Goal: Transaction & Acquisition: Purchase product/service

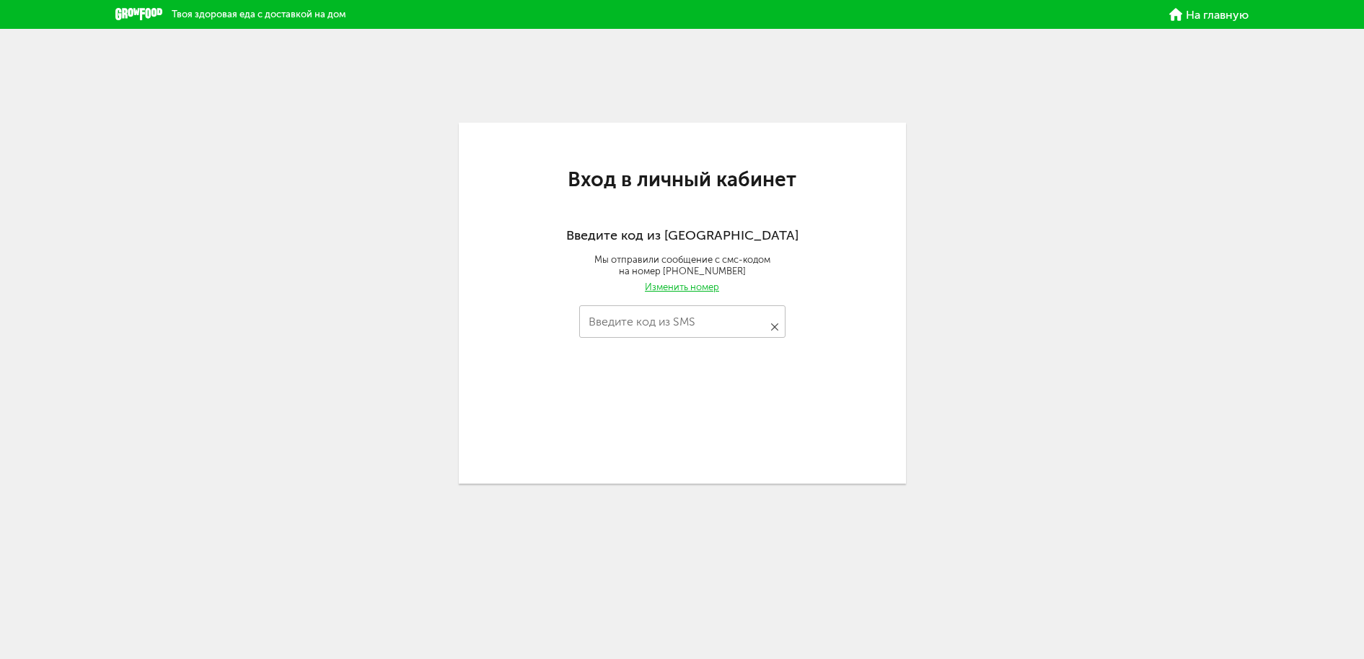
type input "****"
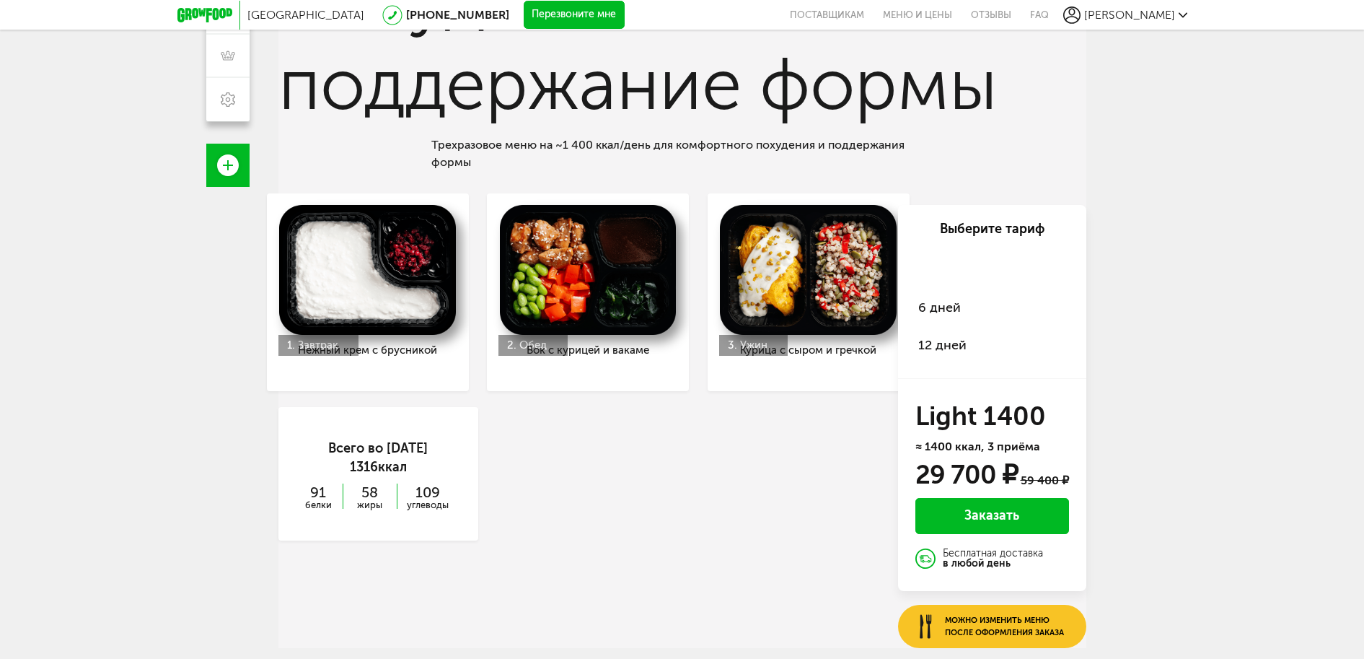
scroll to position [447, 0]
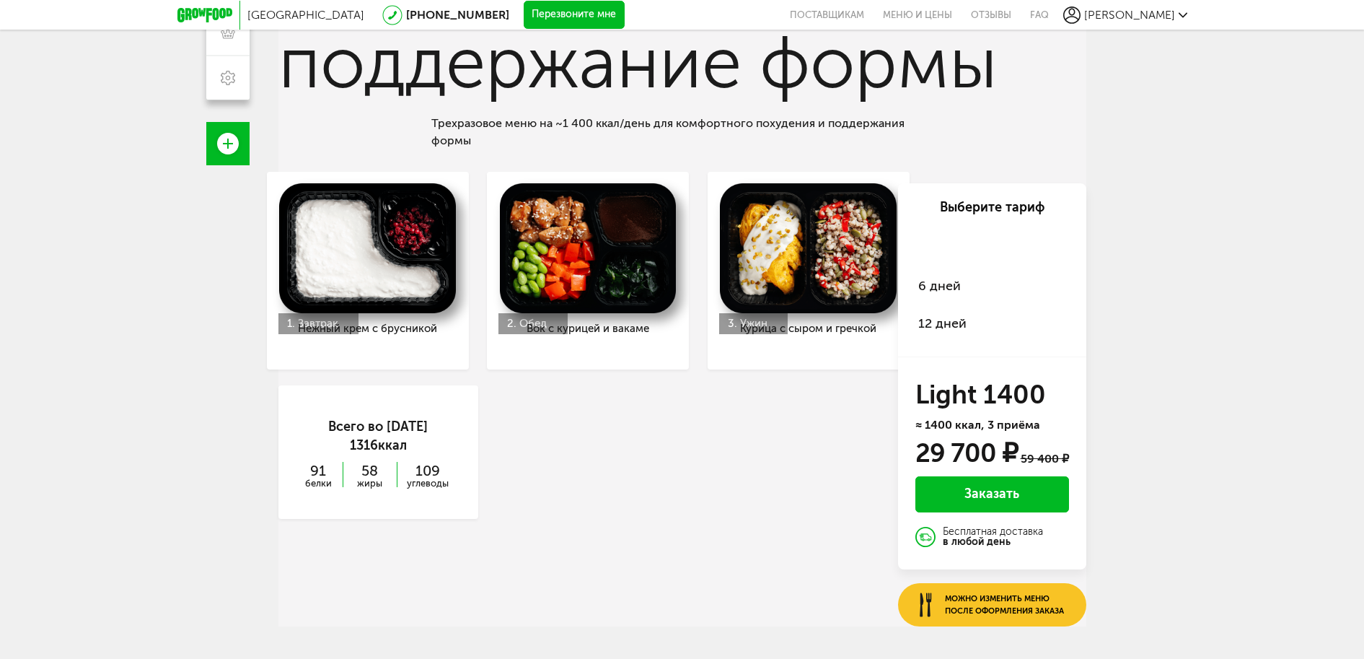
click at [945, 284] on span "6 дней" at bounding box center [939, 286] width 43 height 16
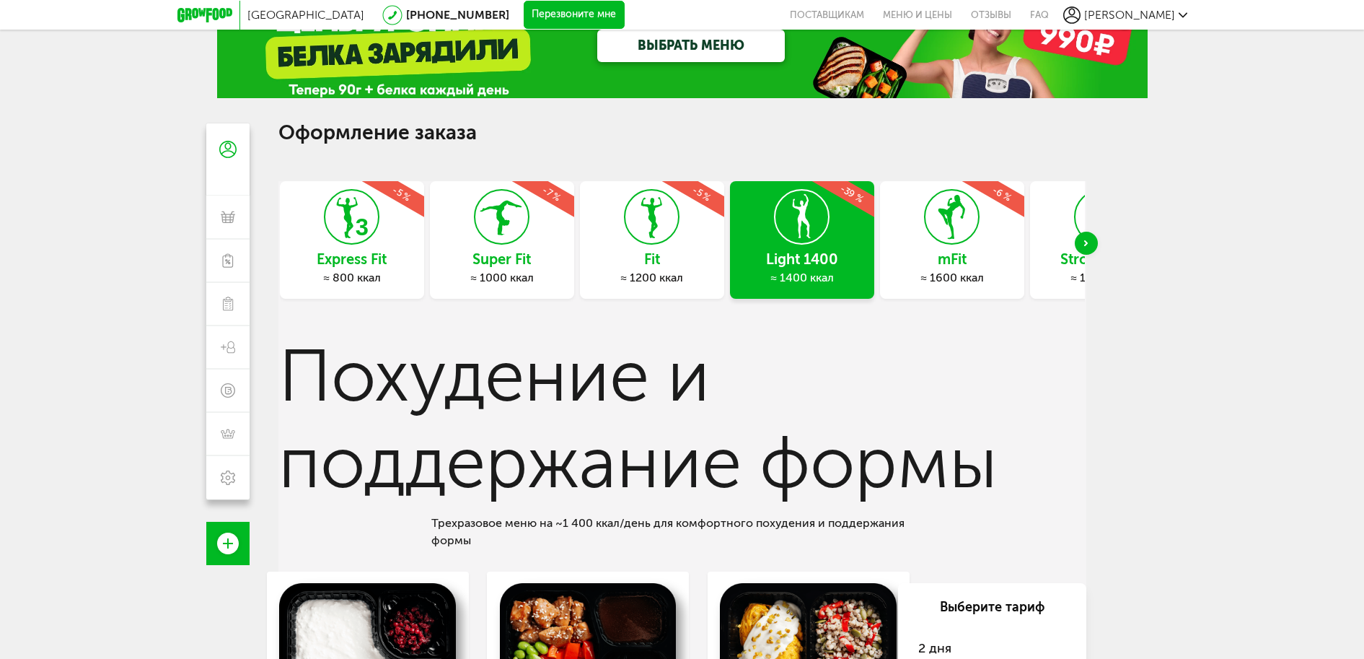
scroll to position [72, 0]
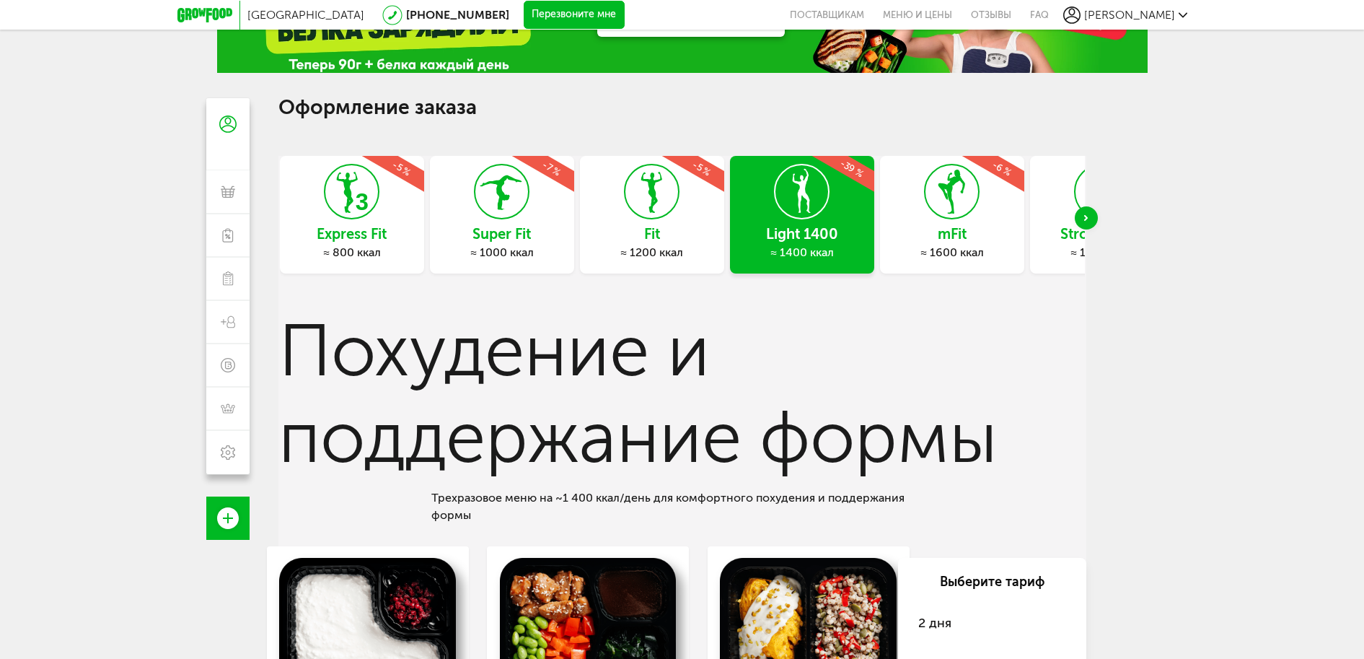
click at [1086, 219] on use "Next slide" at bounding box center [1086, 218] width 4 height 6
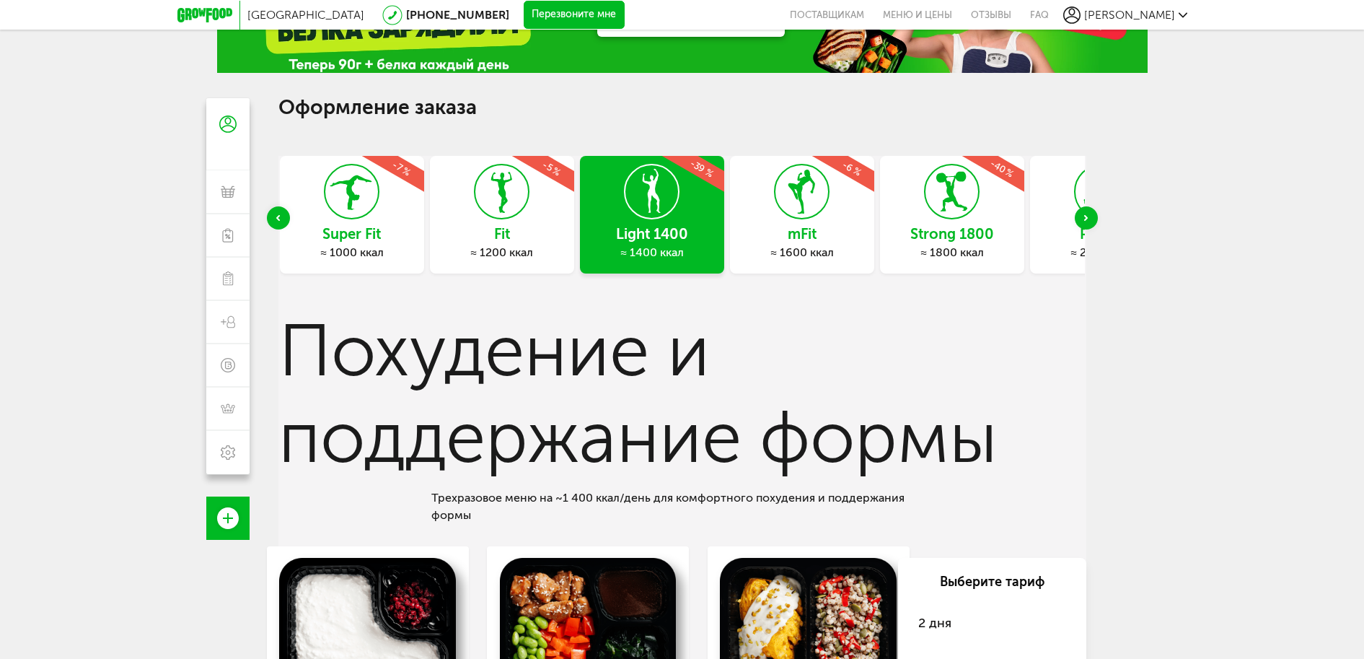
click at [1086, 219] on use "Next slide" at bounding box center [1086, 218] width 4 height 6
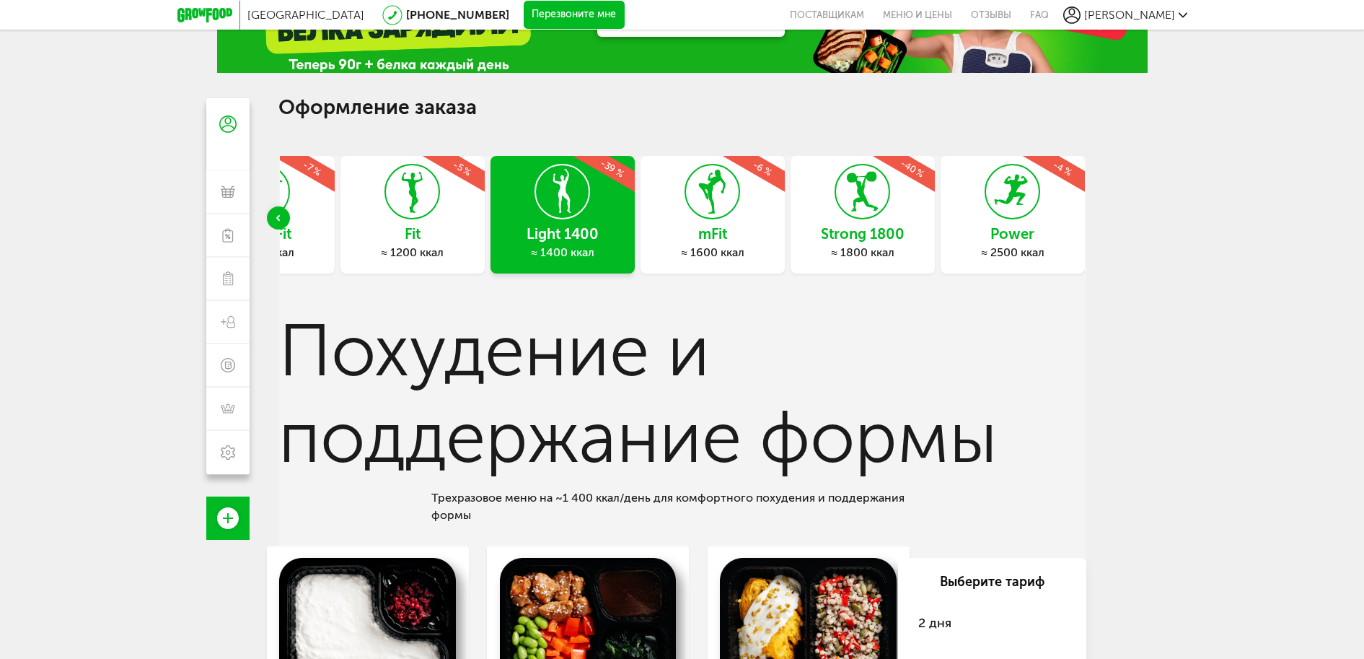
click at [576, 220] on div "Light 1400 ≈ 1400 ккал -39 %" at bounding box center [563, 215] width 144 height 118
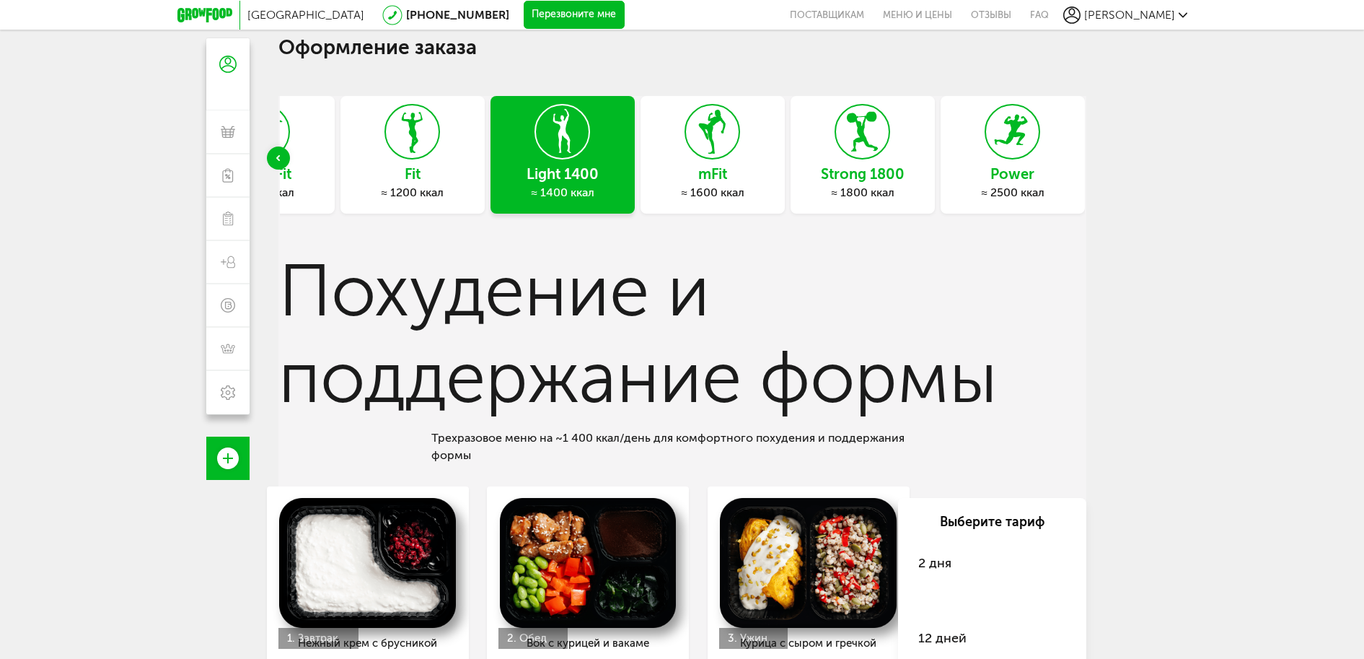
scroll to position [0, 0]
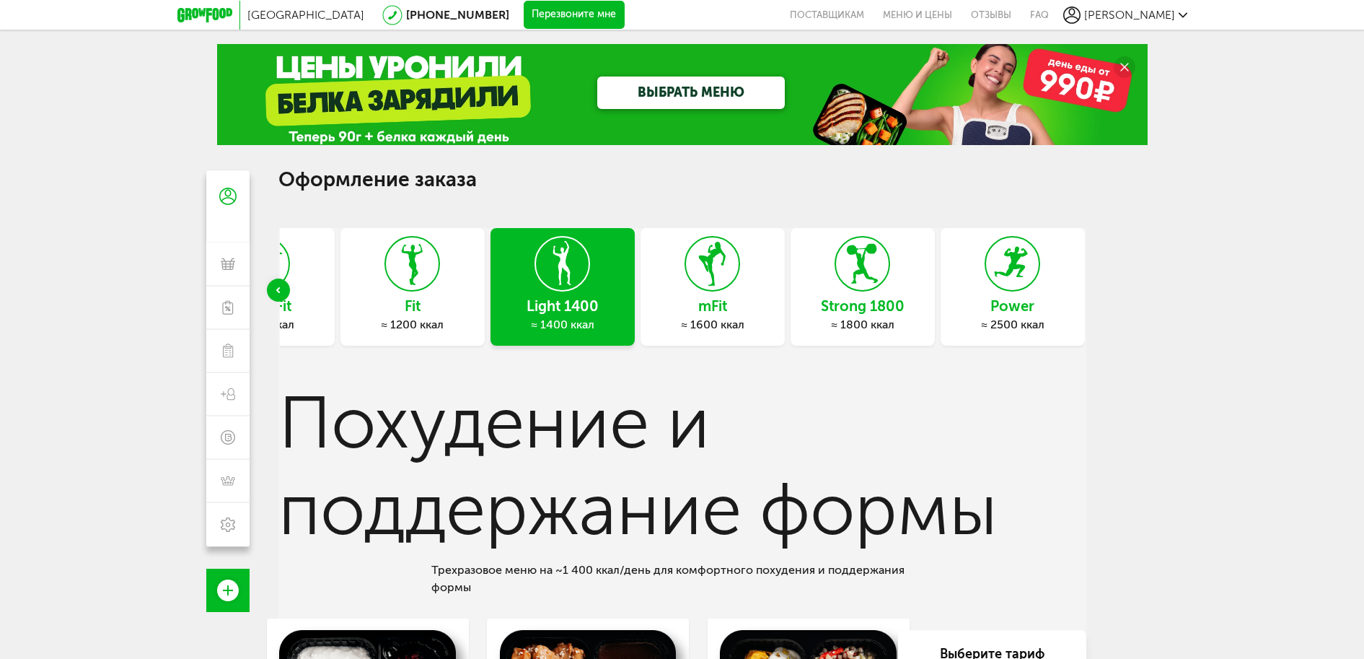
click at [674, 88] on link "ВЫБРАТЬ МЕНЮ" at bounding box center [691, 92] width 188 height 32
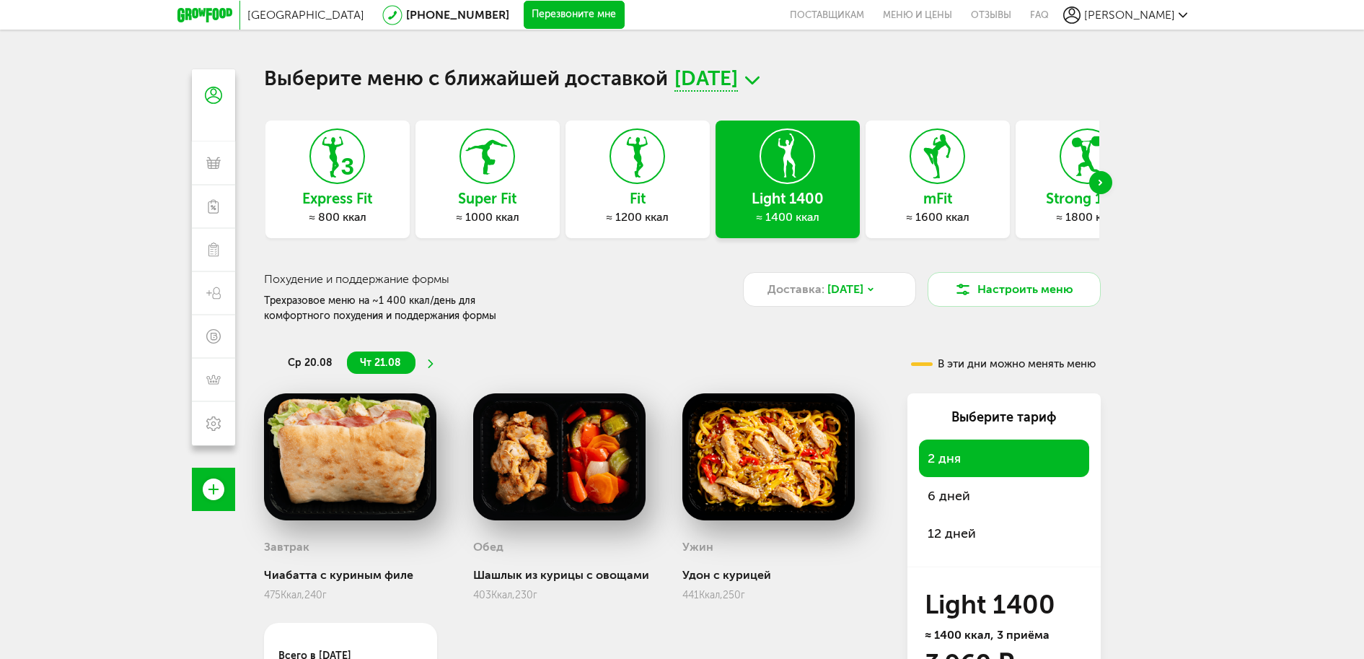
click at [804, 171] on icon at bounding box center [787, 156] width 53 height 54
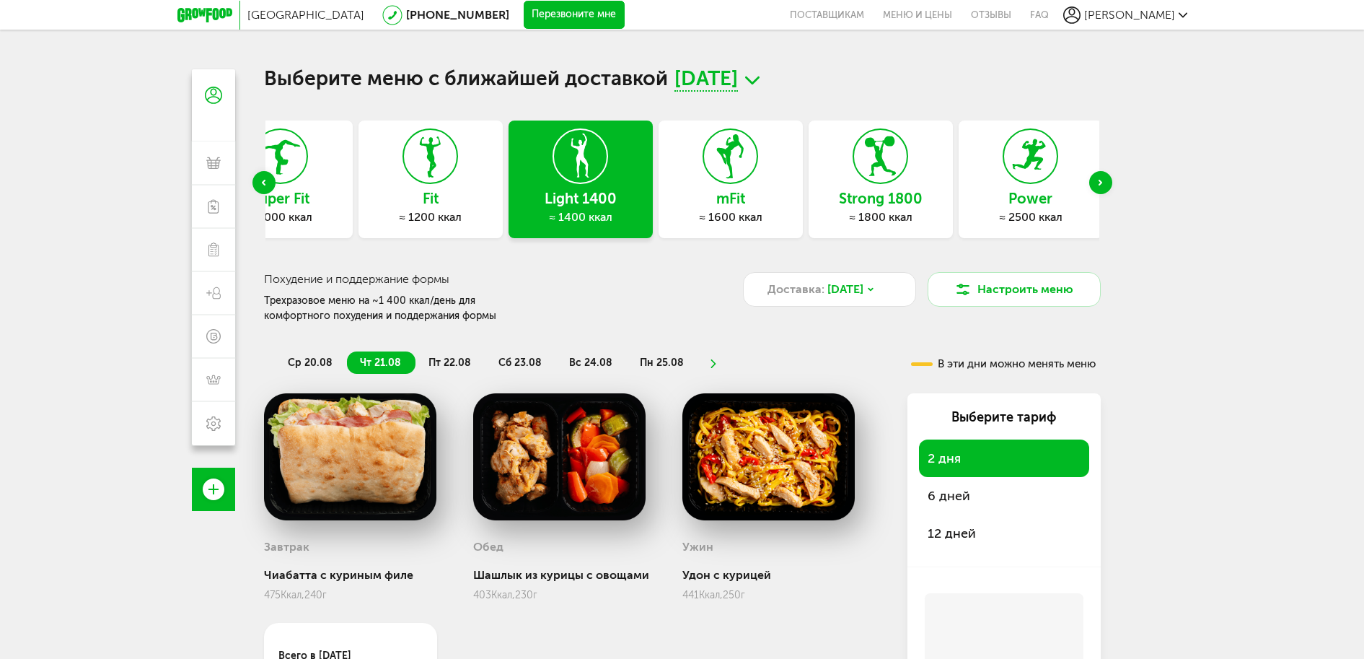
click at [551, 196] on h3 "Light 1400" at bounding box center [581, 198] width 144 height 16
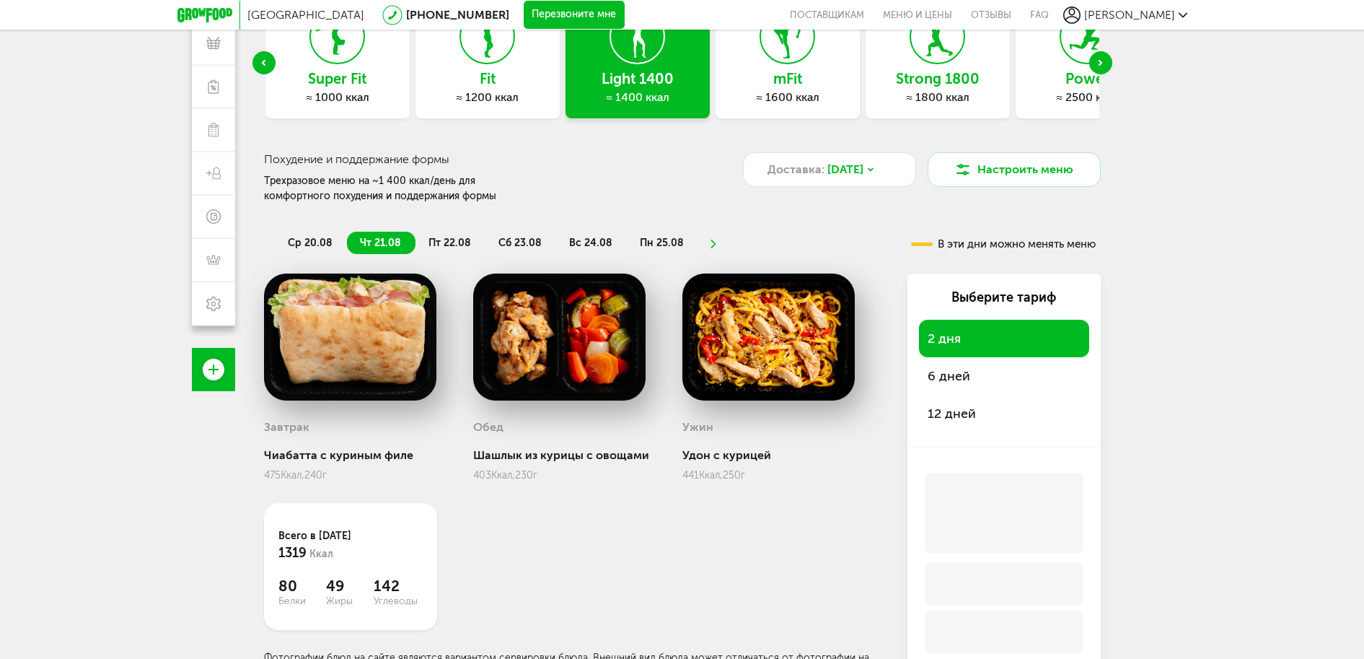
scroll to position [144, 0]
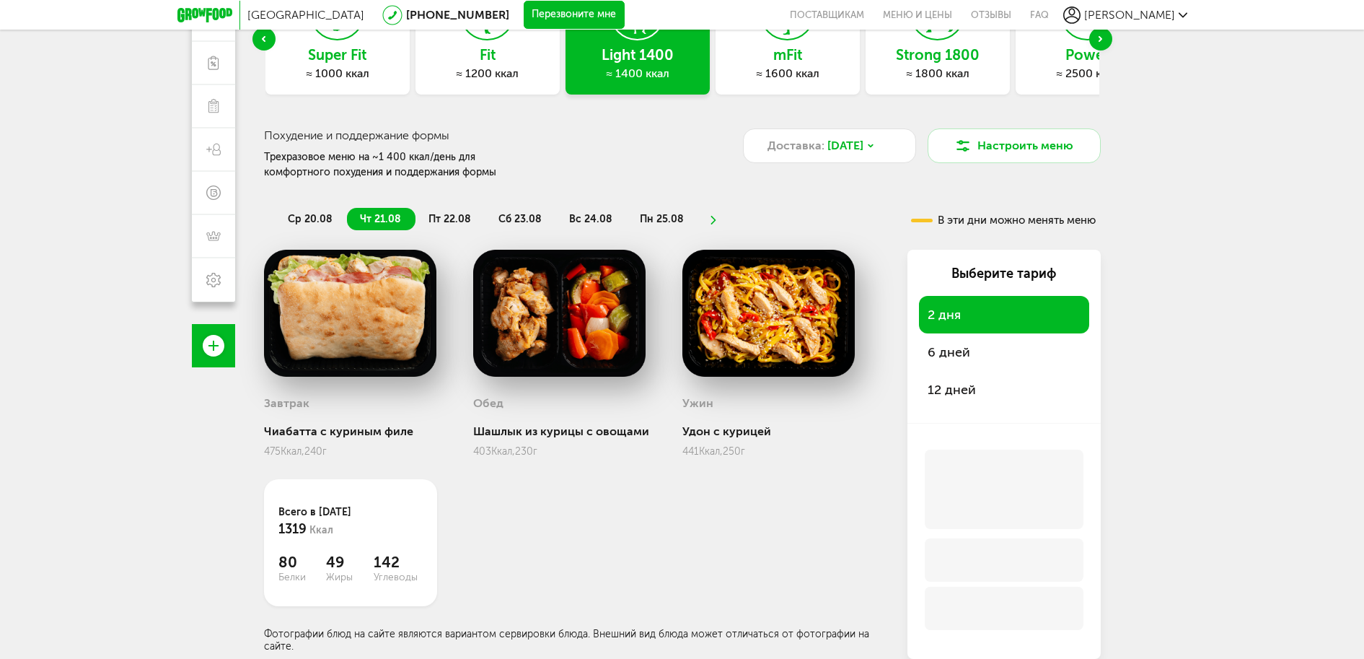
click at [949, 351] on span "6 дней" at bounding box center [949, 352] width 43 height 16
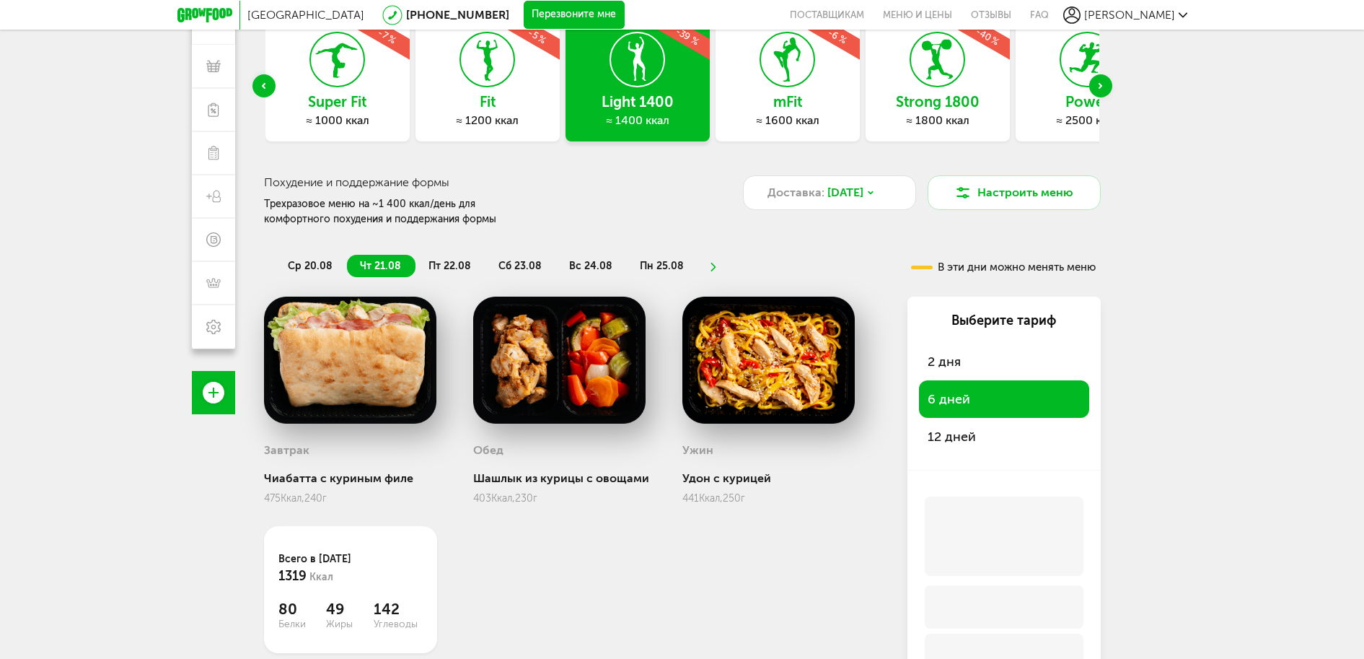
scroll to position [71, 0]
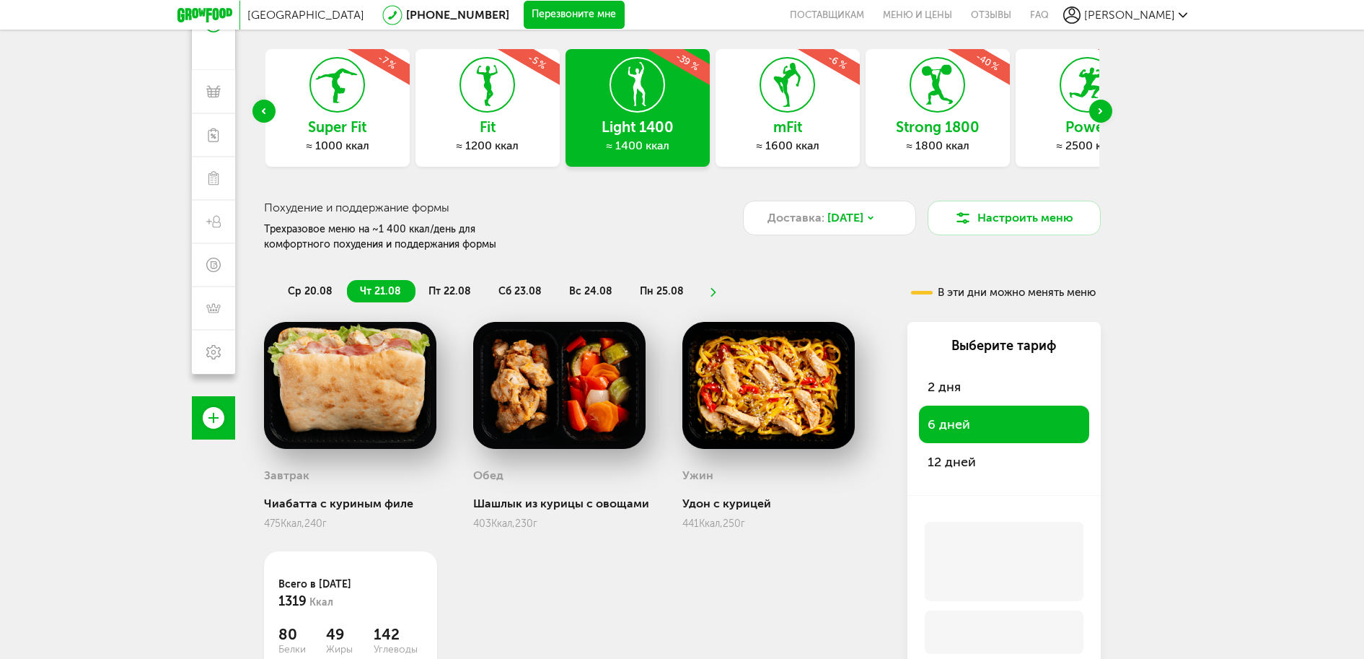
click at [708, 293] on icon at bounding box center [713, 292] width 10 height 9
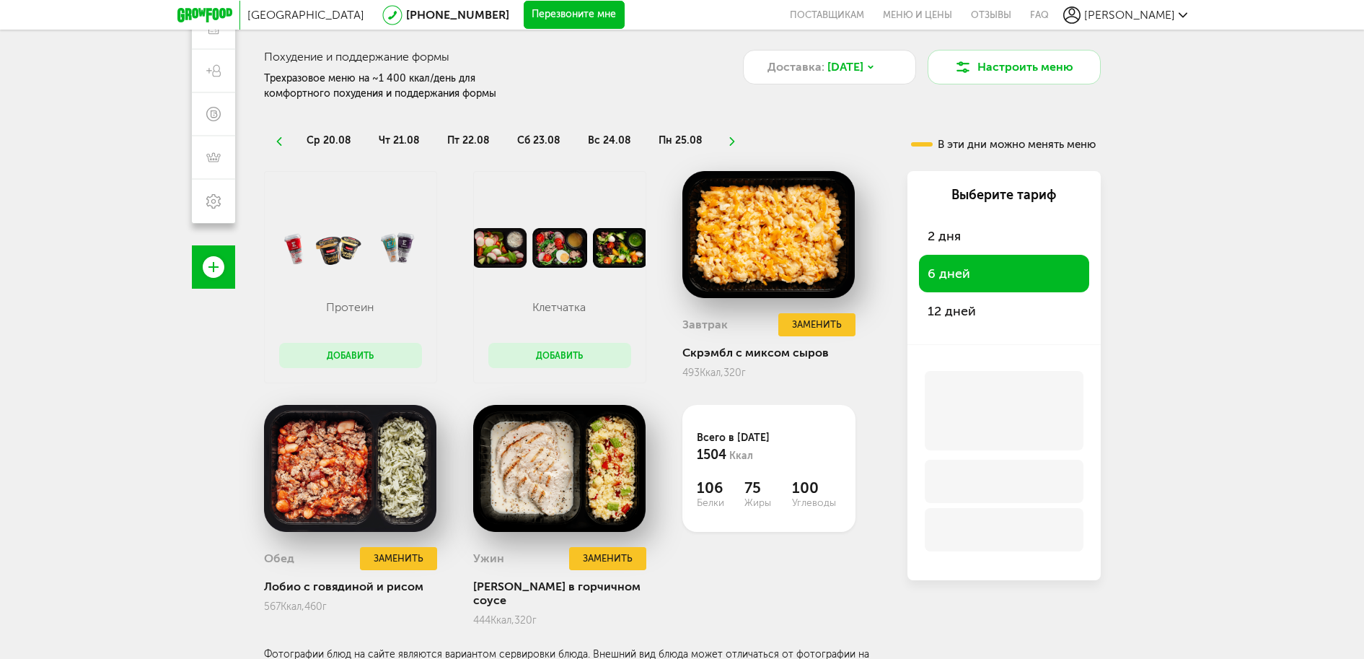
scroll to position [150, 0]
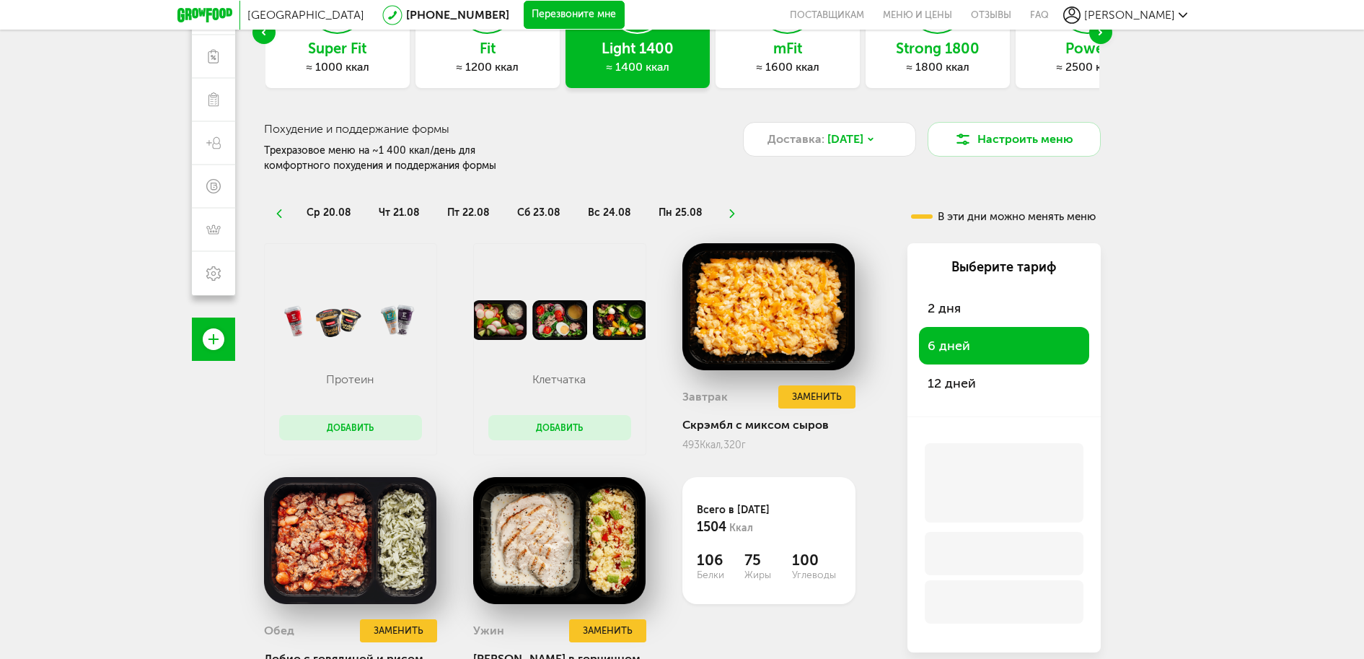
click at [325, 205] on li "ср 20.08" at bounding box center [330, 212] width 72 height 22
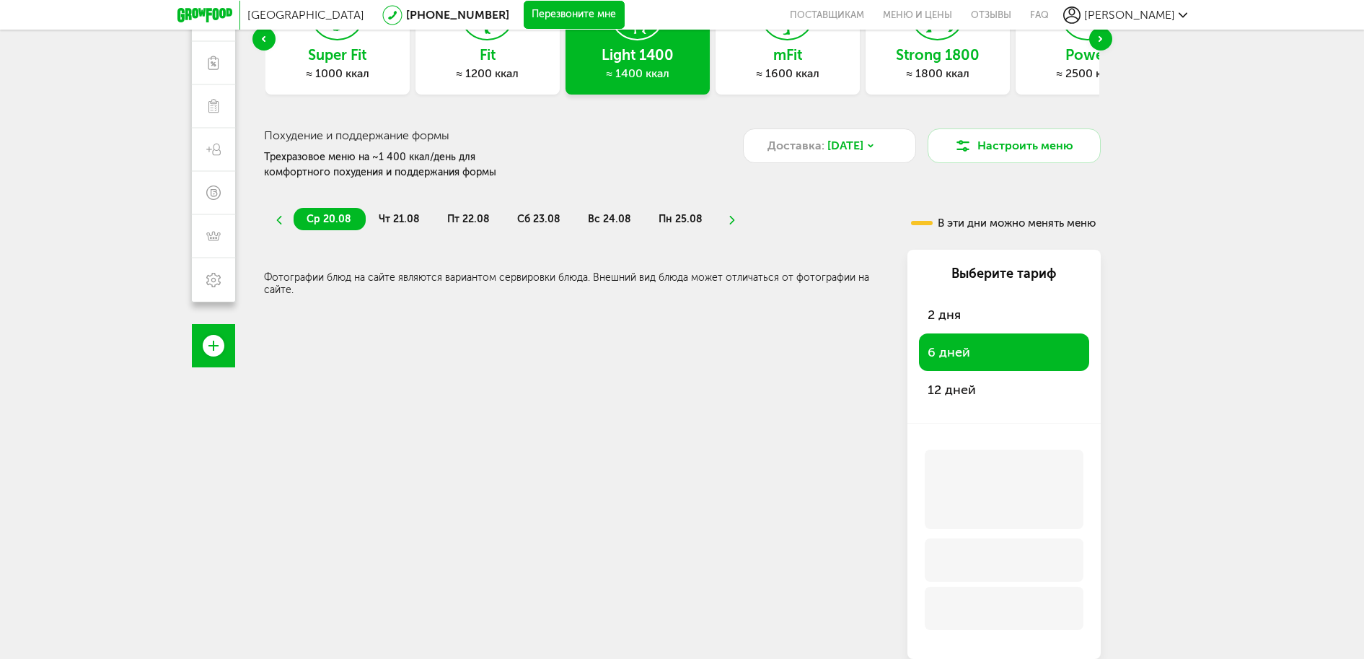
scroll to position [144, 0]
click at [403, 223] on span "чт 21.08" at bounding box center [399, 219] width 41 height 12
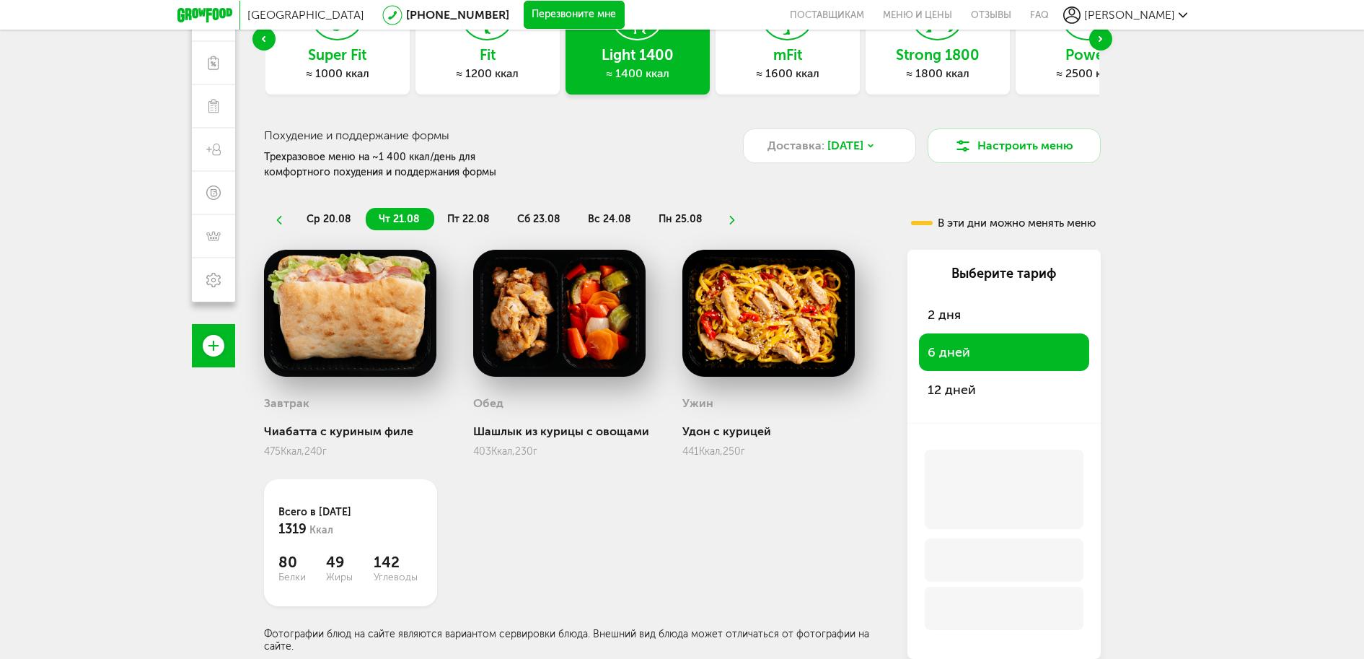
click at [462, 212] on li "пт 22.08" at bounding box center [469, 219] width 70 height 22
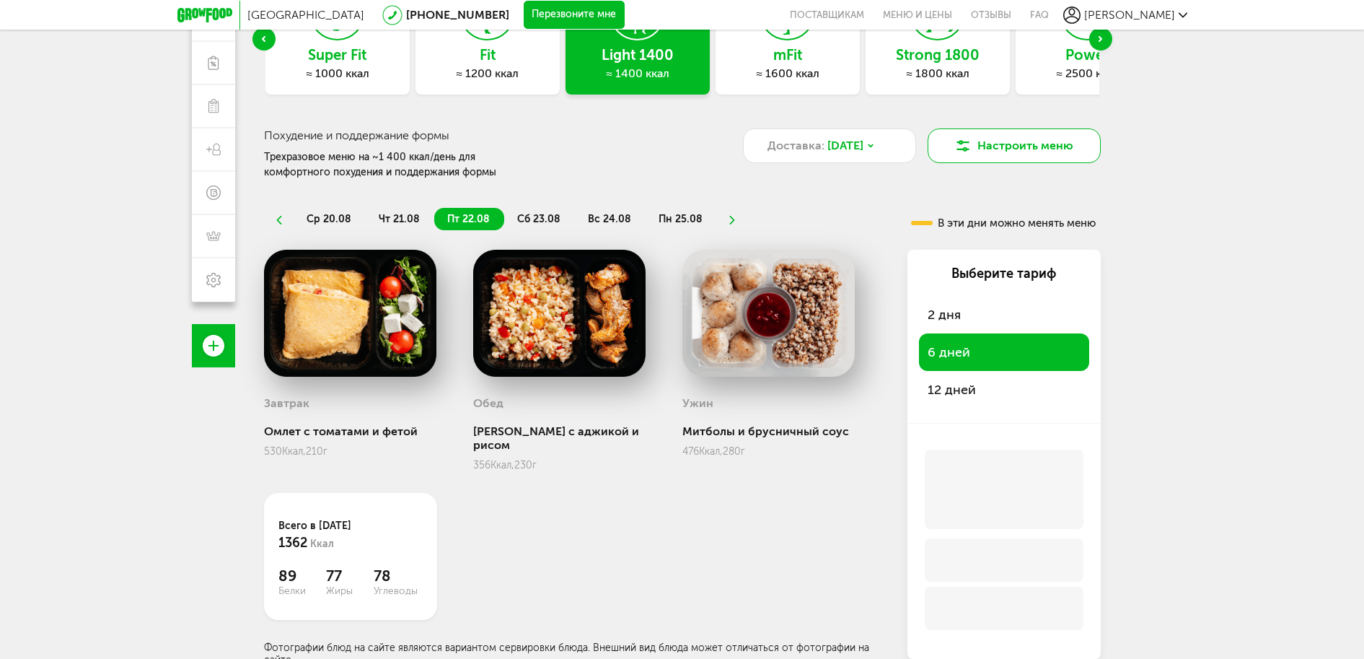
click at [1024, 150] on button "Настроить меню" at bounding box center [1014, 145] width 173 height 35
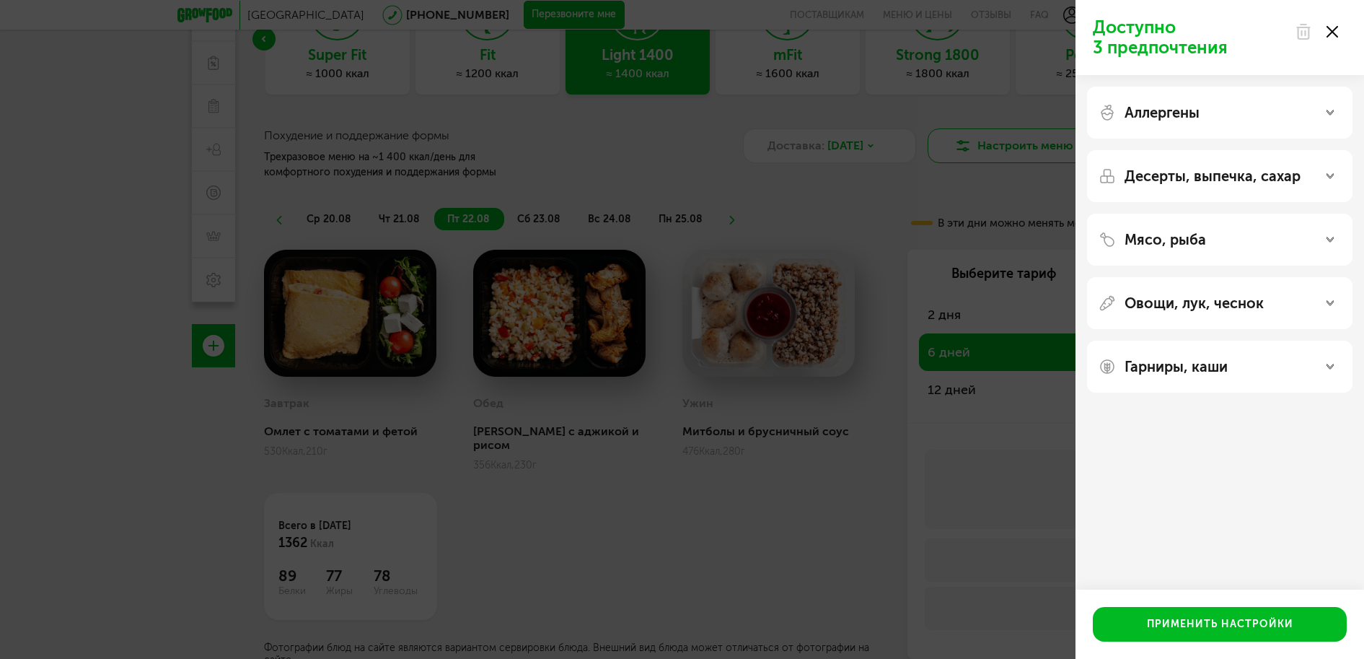
scroll to position [127, 0]
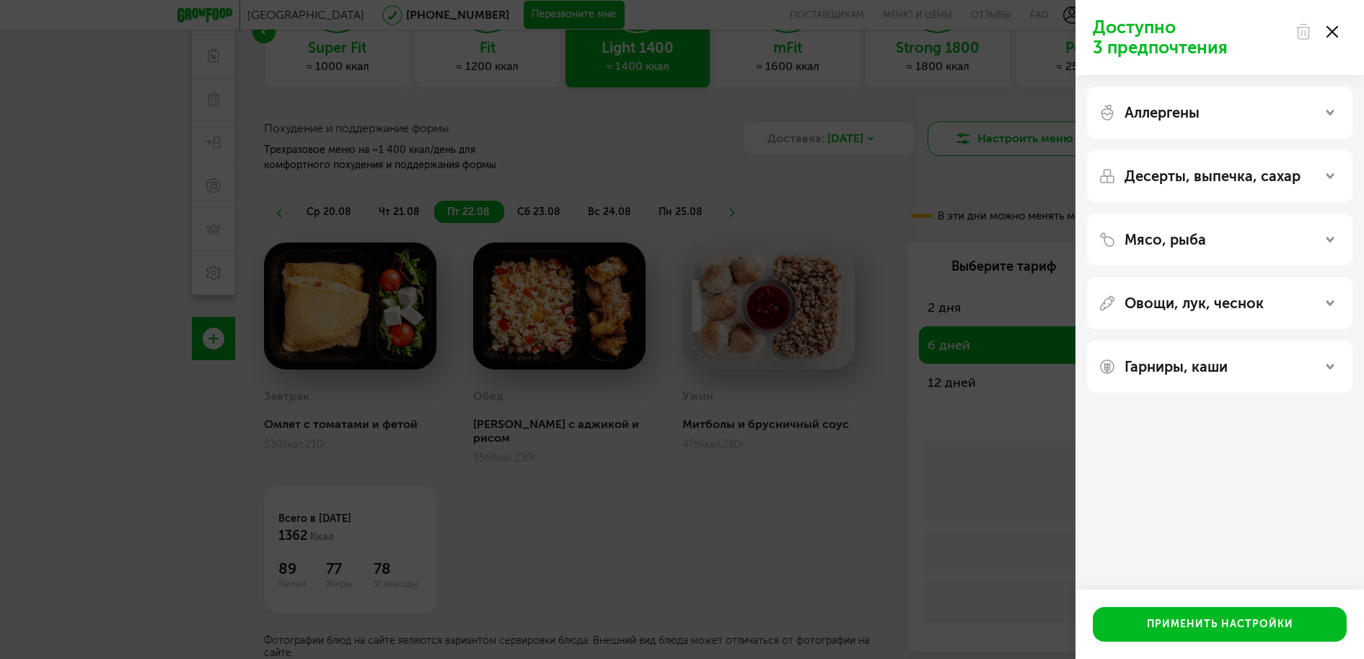
click at [1024, 150] on div "Доступно 3 предпочтения Аллергены Десерты, выпечка, сахар Мясо, рыба Овощи, лук…" at bounding box center [682, 329] width 1364 height 659
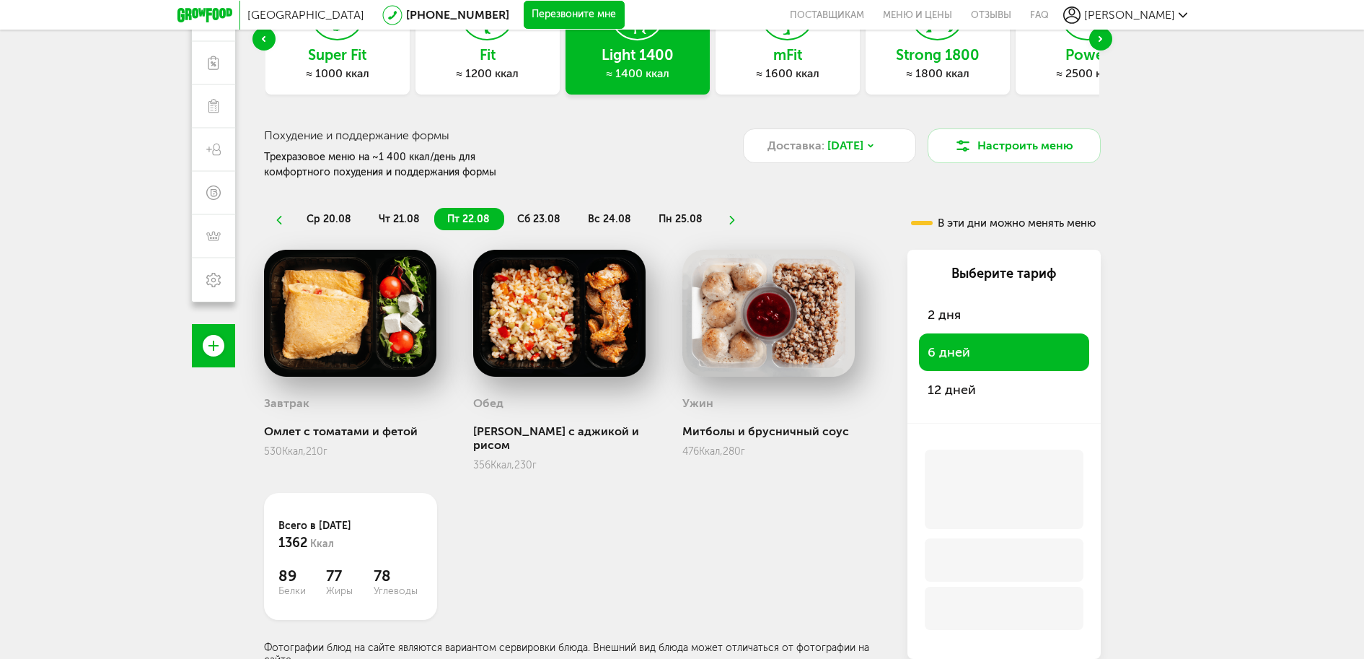
scroll to position [0, 0]
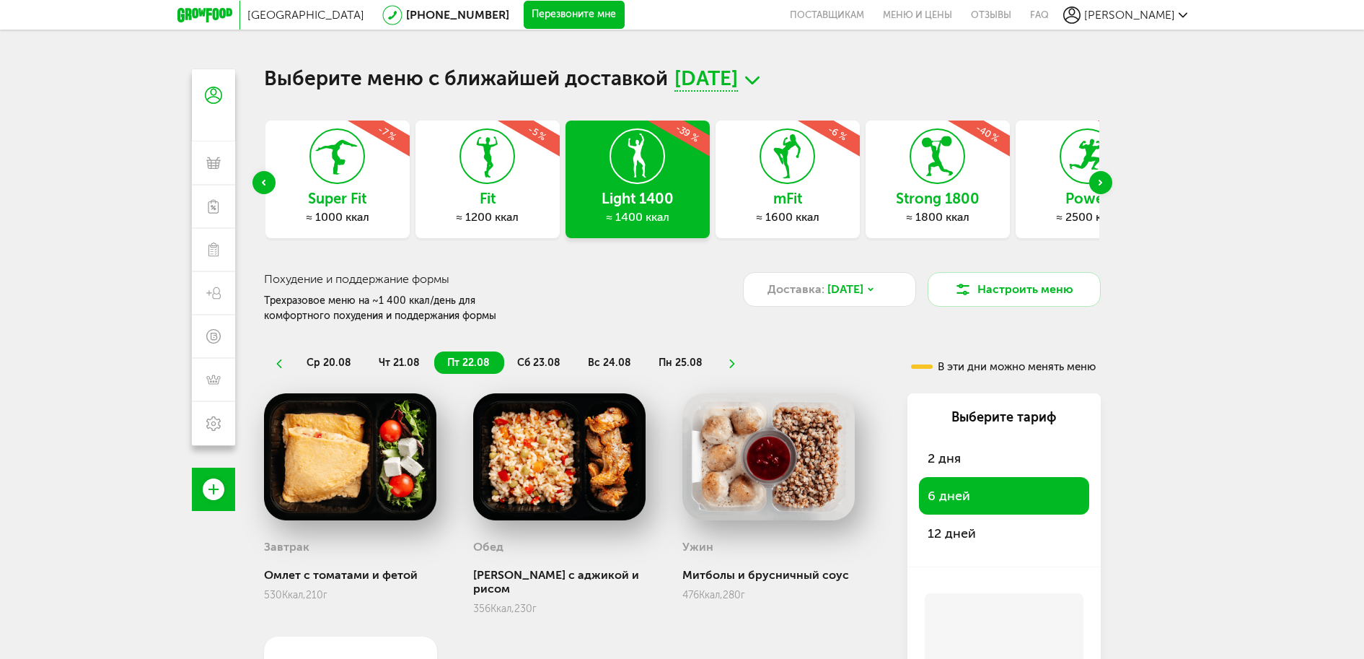
click at [620, 170] on icon at bounding box center [637, 156] width 53 height 54
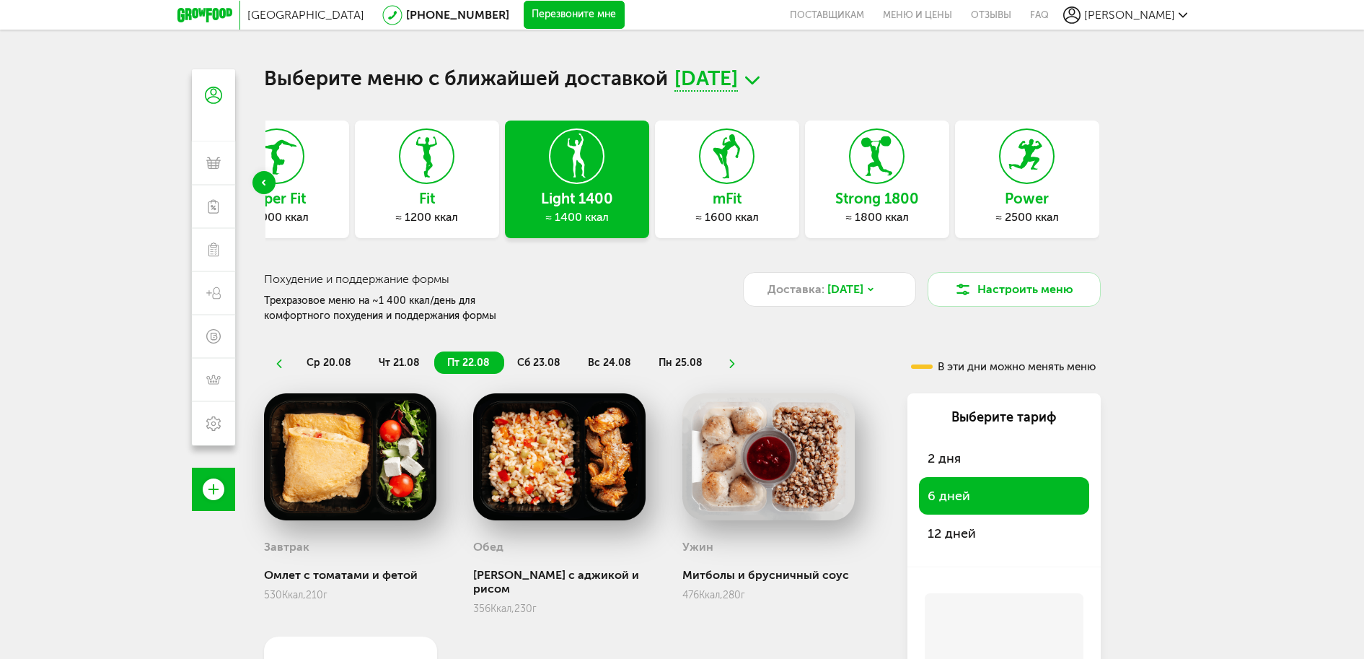
click at [738, 69] on span "[DATE]" at bounding box center [705, 80] width 63 height 22
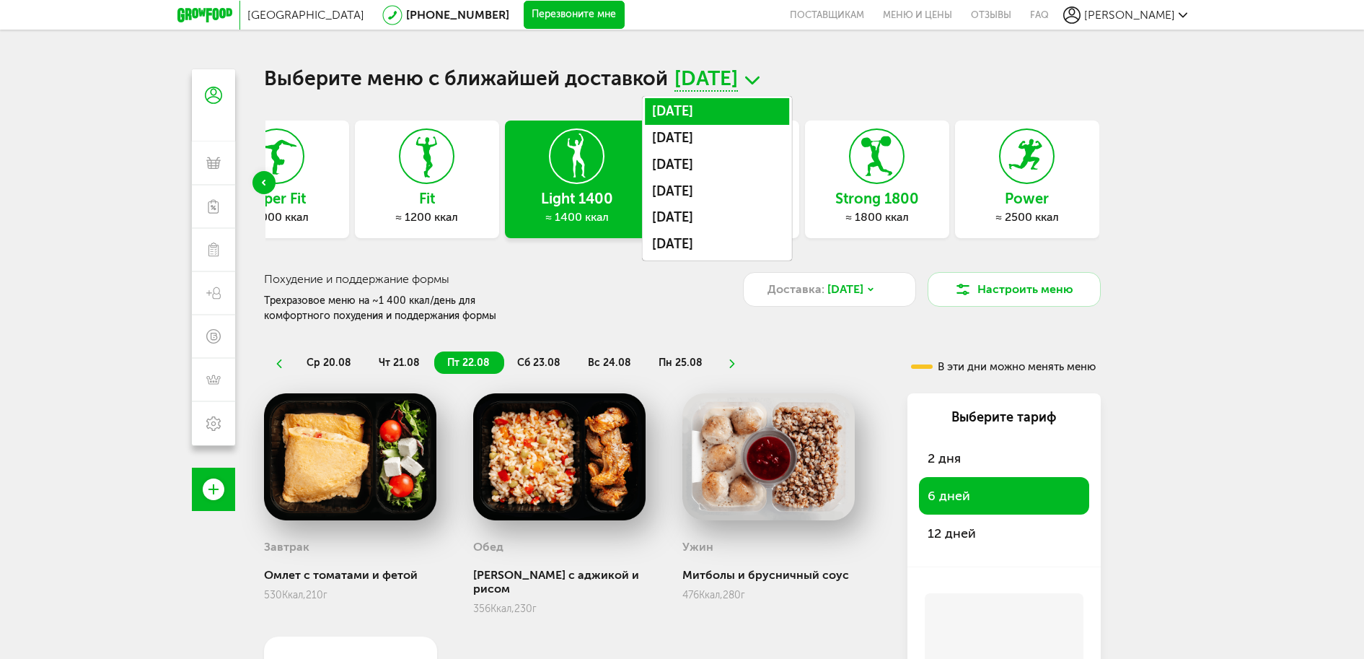
click at [747, 109] on li "[DATE]" at bounding box center [717, 111] width 144 height 27
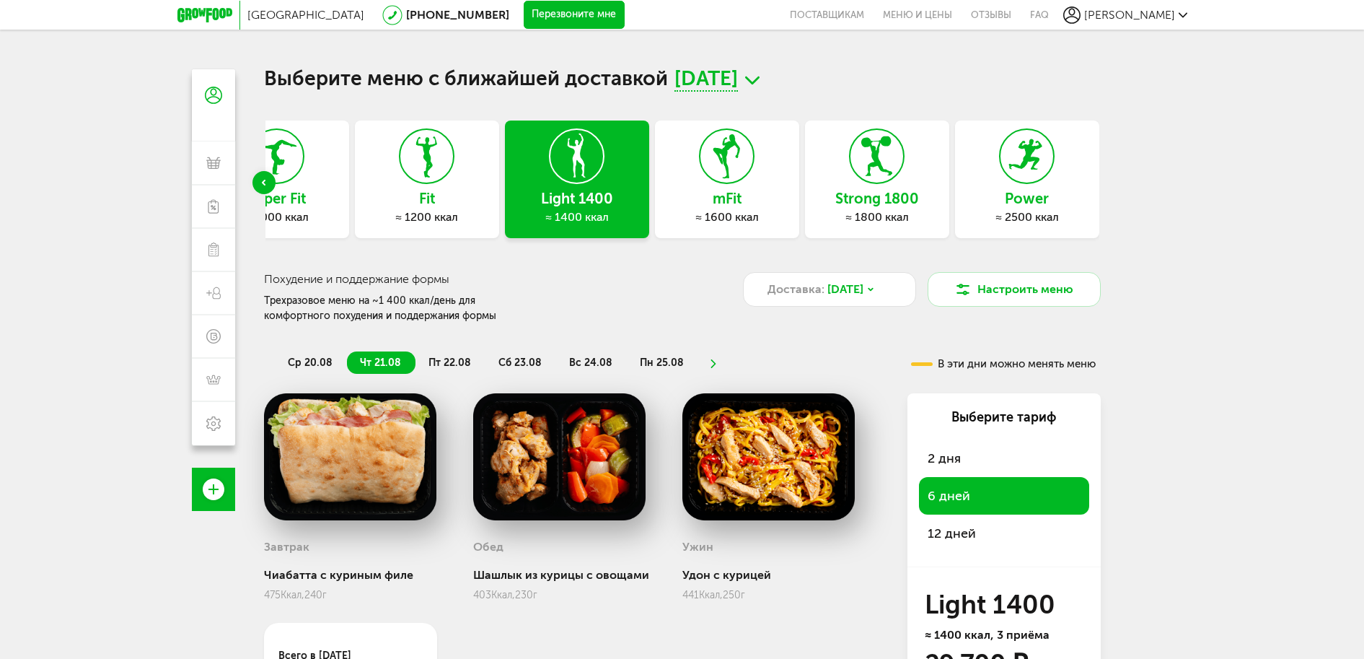
click at [656, 359] on span "пн 25.08" at bounding box center [662, 362] width 44 height 12
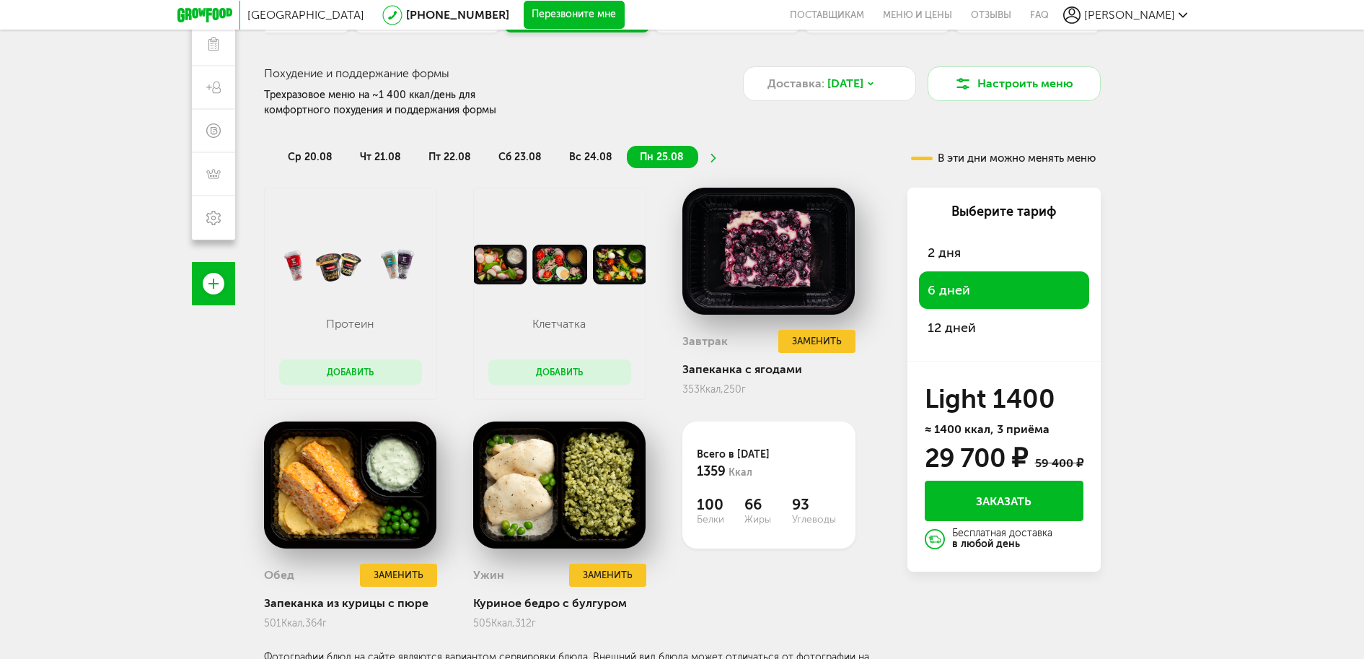
scroll to position [222, 0]
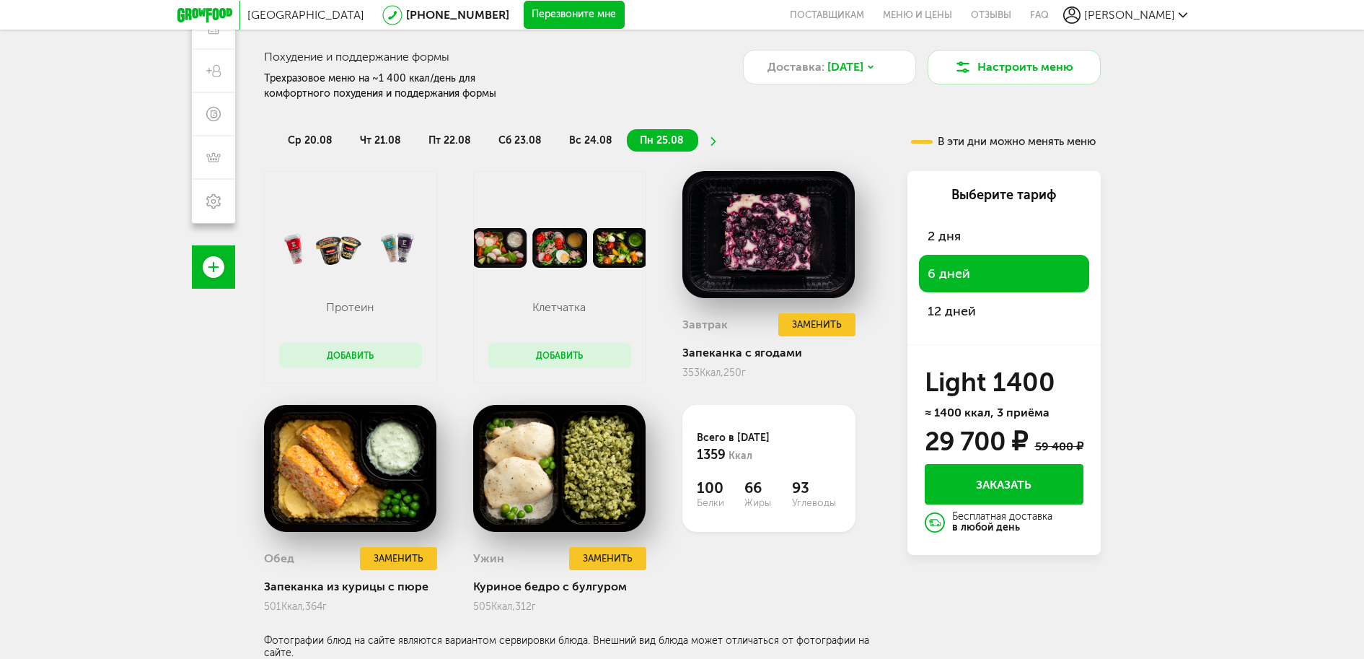
click at [1003, 257] on div "6 дней" at bounding box center [1004, 274] width 170 height 38
click at [969, 306] on span "12 дней" at bounding box center [952, 311] width 48 height 16
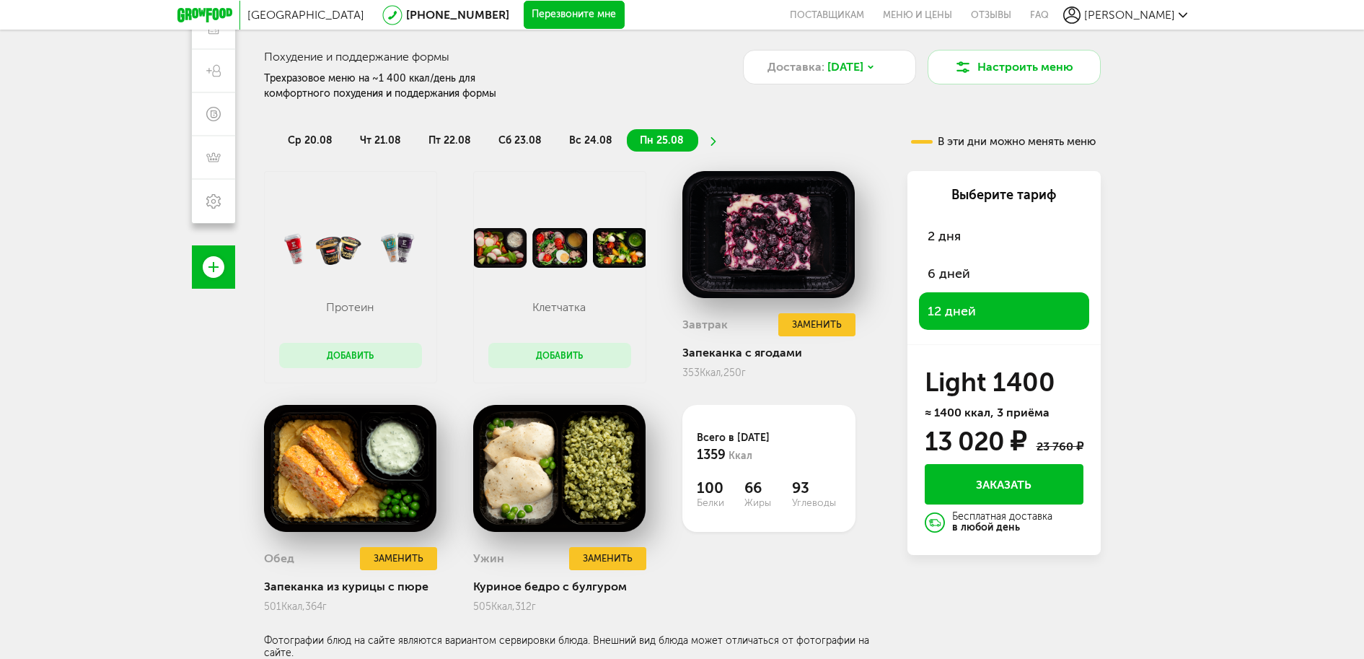
click at [936, 268] on span "6 дней" at bounding box center [949, 273] width 43 height 16
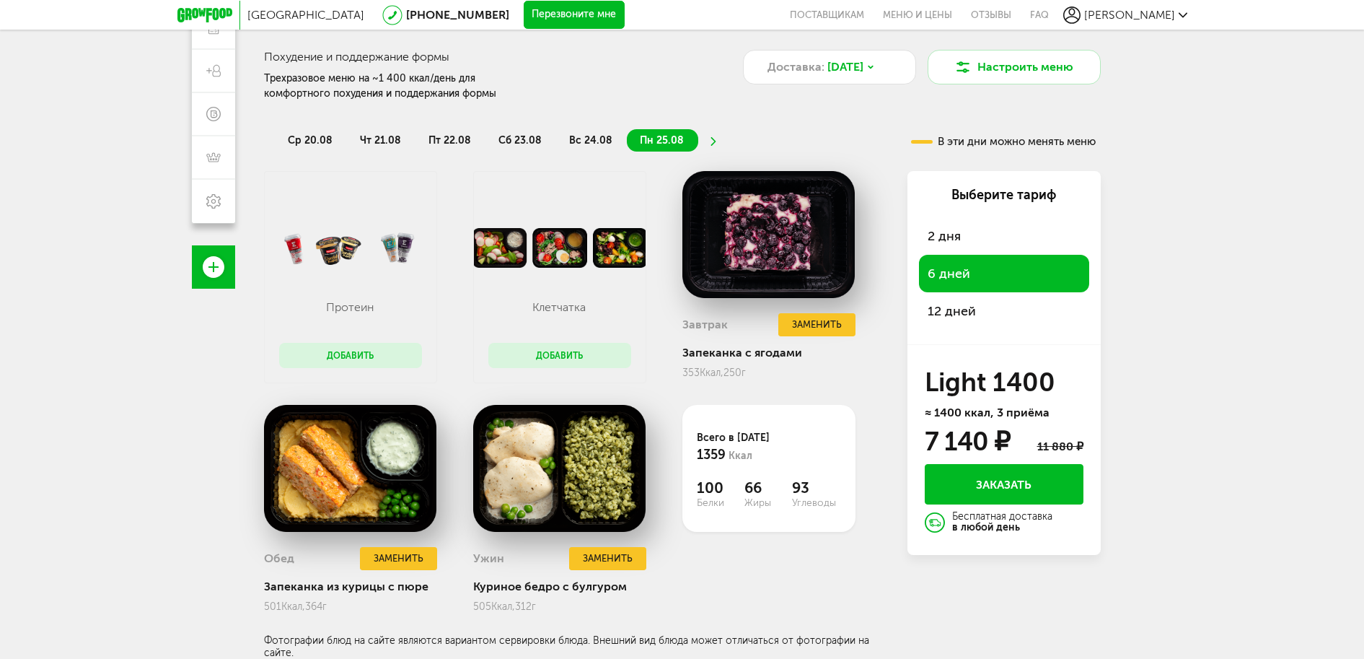
click at [956, 268] on span "6 дней" at bounding box center [949, 273] width 43 height 16
click at [700, 138] on ul "ср 20.08 чт 21.08 пт 22.08 сб 23.08 вс 24.08 пн 25.08" at bounding box center [563, 140] width 577 height 22
click at [710, 142] on icon at bounding box center [713, 141] width 10 height 9
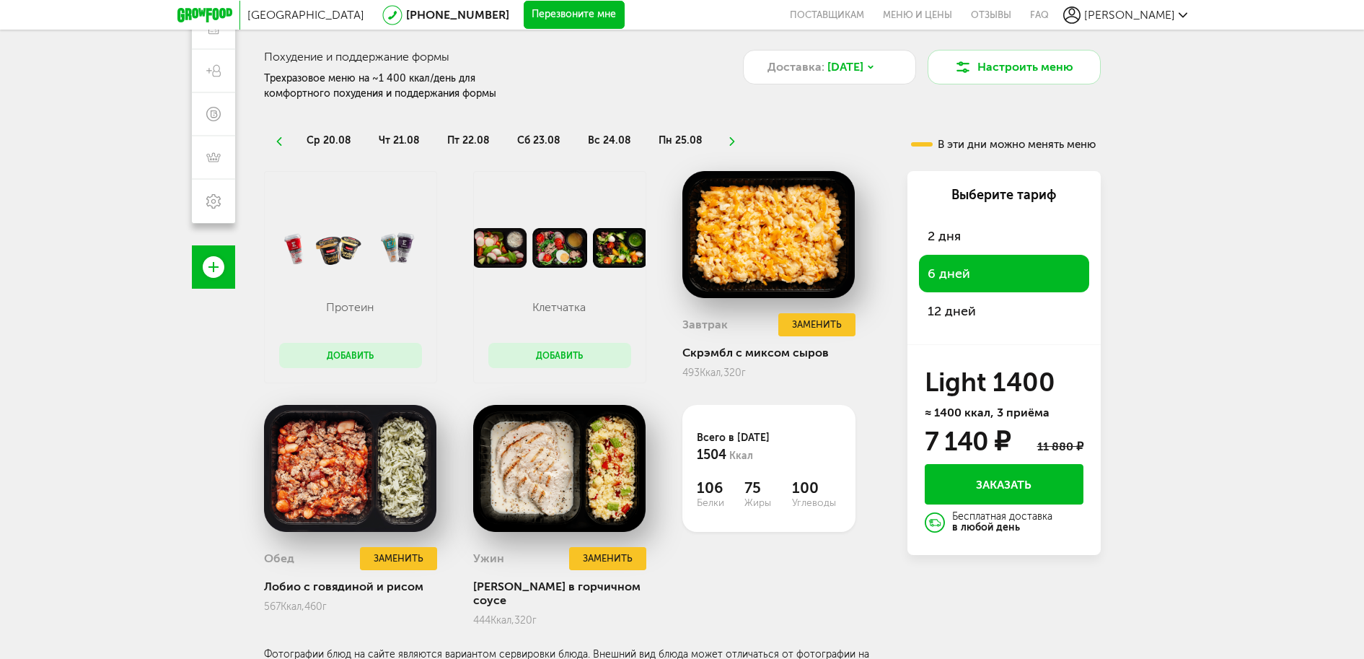
click at [727, 140] on icon at bounding box center [732, 141] width 10 height 9
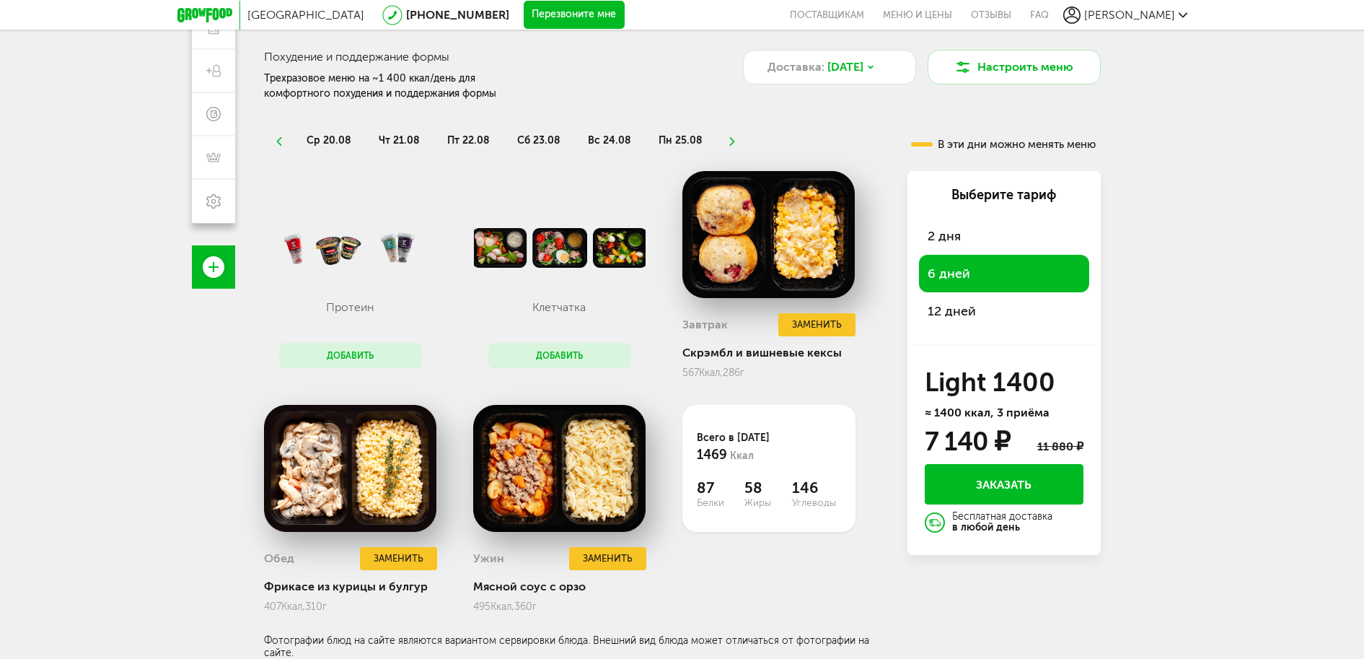
click at [727, 142] on icon at bounding box center [732, 141] width 10 height 9
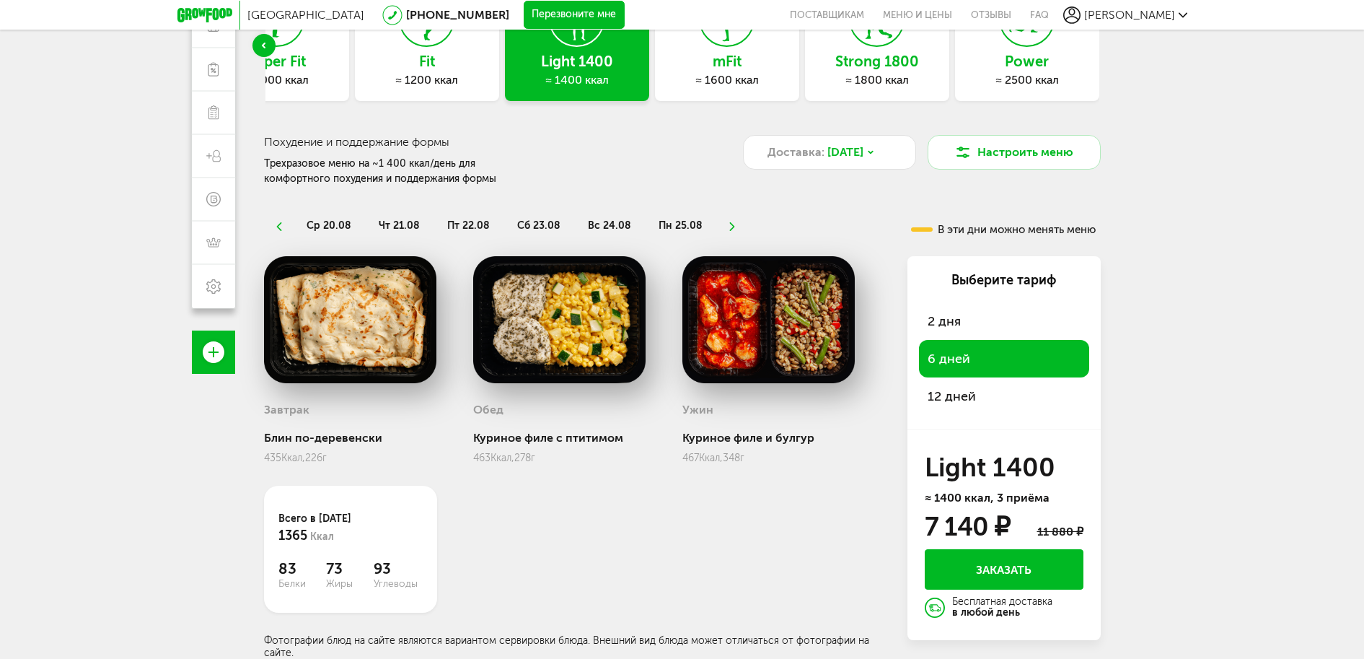
scroll to position [137, 0]
click at [727, 227] on icon at bounding box center [732, 226] width 10 height 9
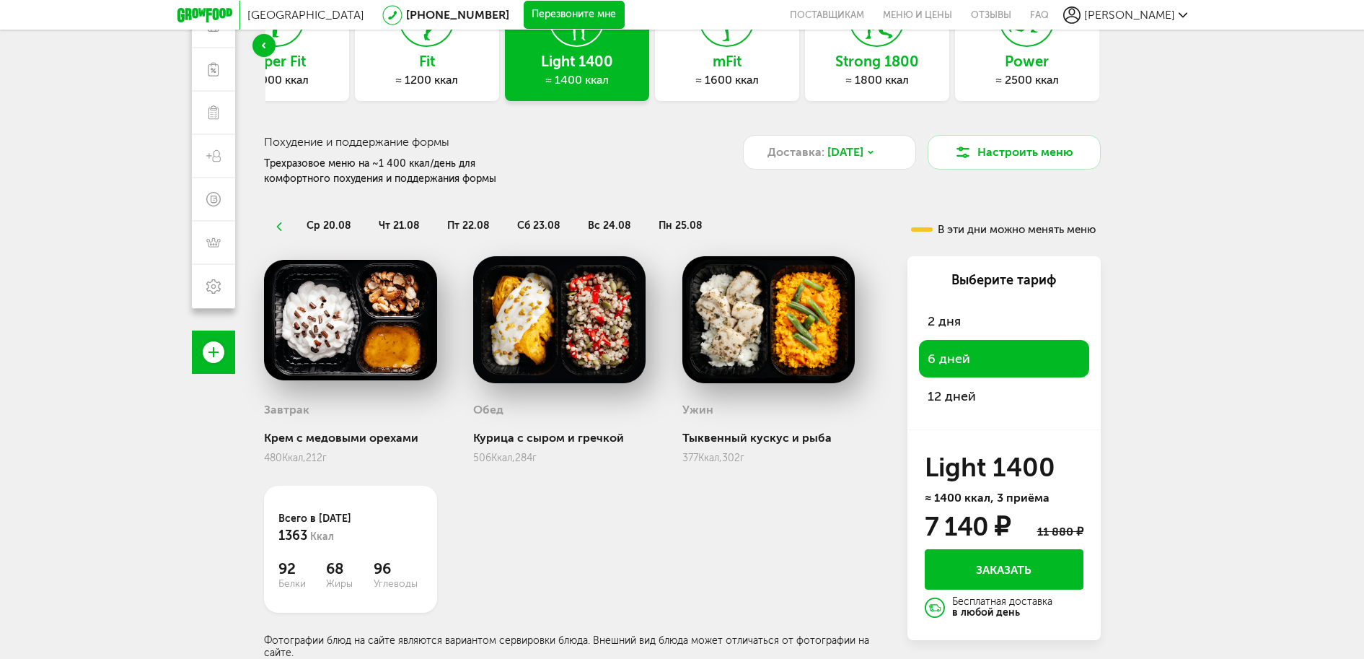
click at [940, 353] on span "6 дней" at bounding box center [949, 359] width 43 height 16
